Goal: Task Accomplishment & Management: Manage account settings

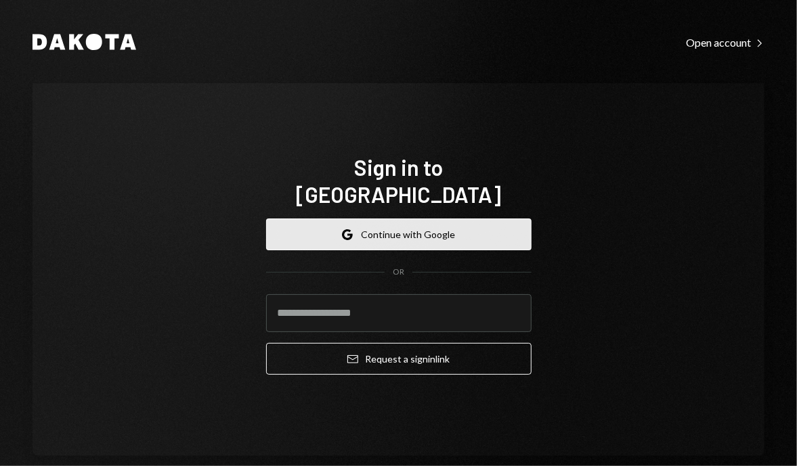
click at [386, 219] on button "Google Continue with Google" at bounding box center [398, 235] width 265 height 32
